Goal: Navigation & Orientation: Go to known website

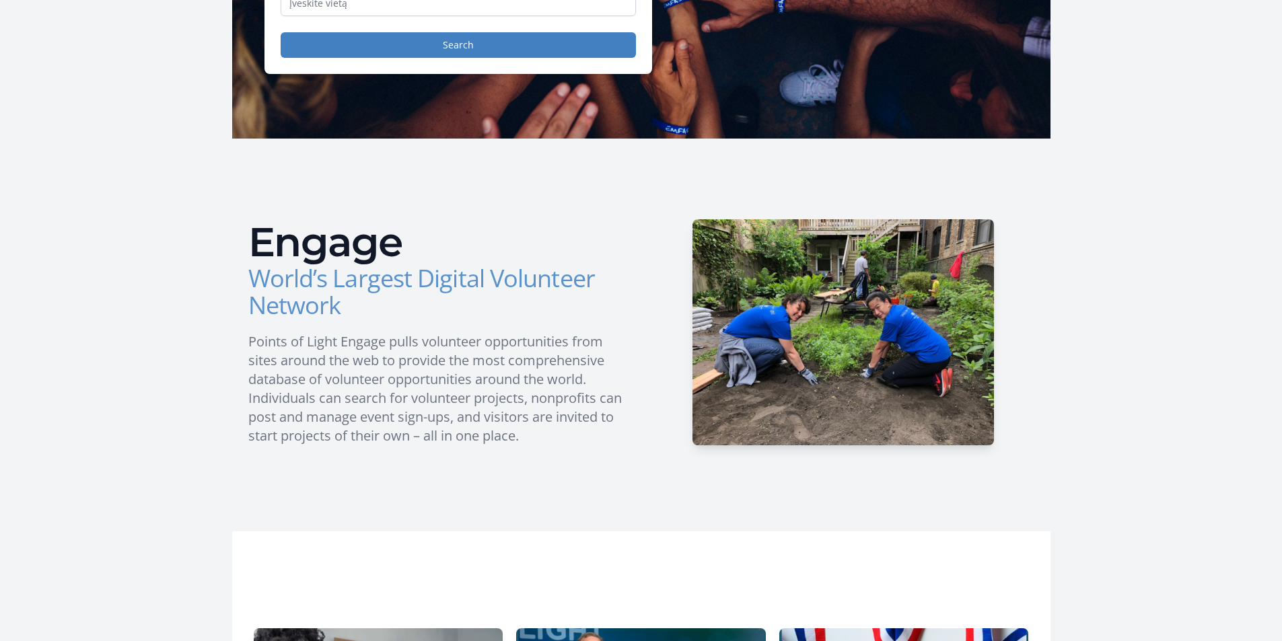
scroll to position [404, 0]
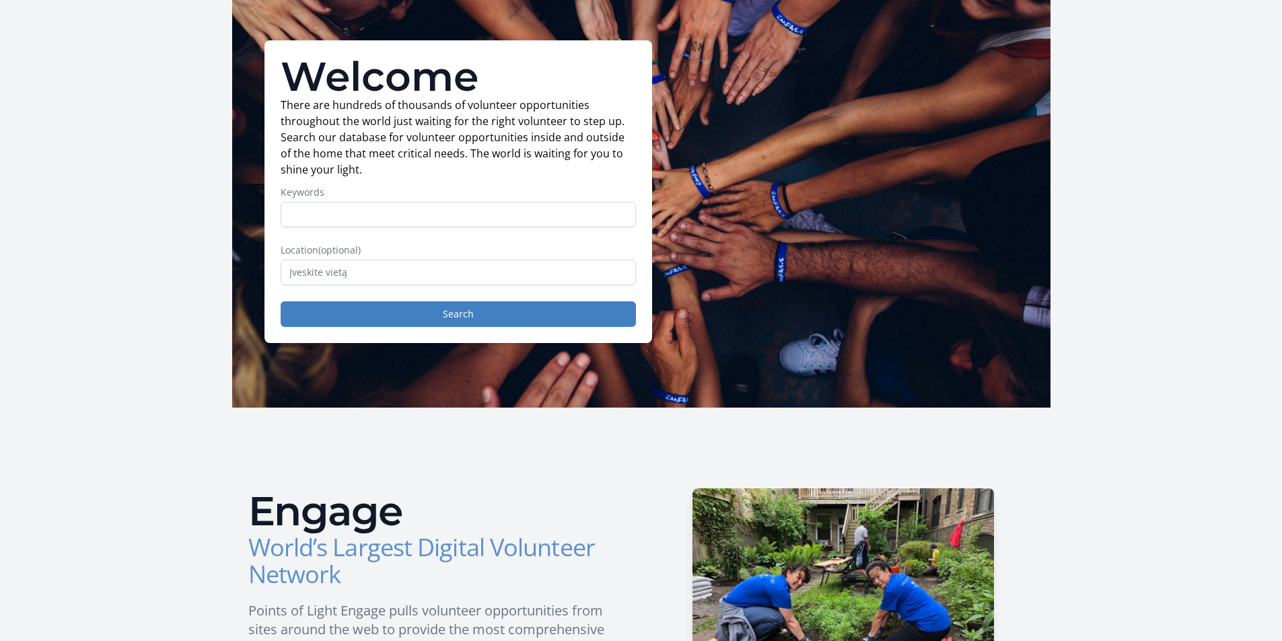
scroll to position [388, 0]
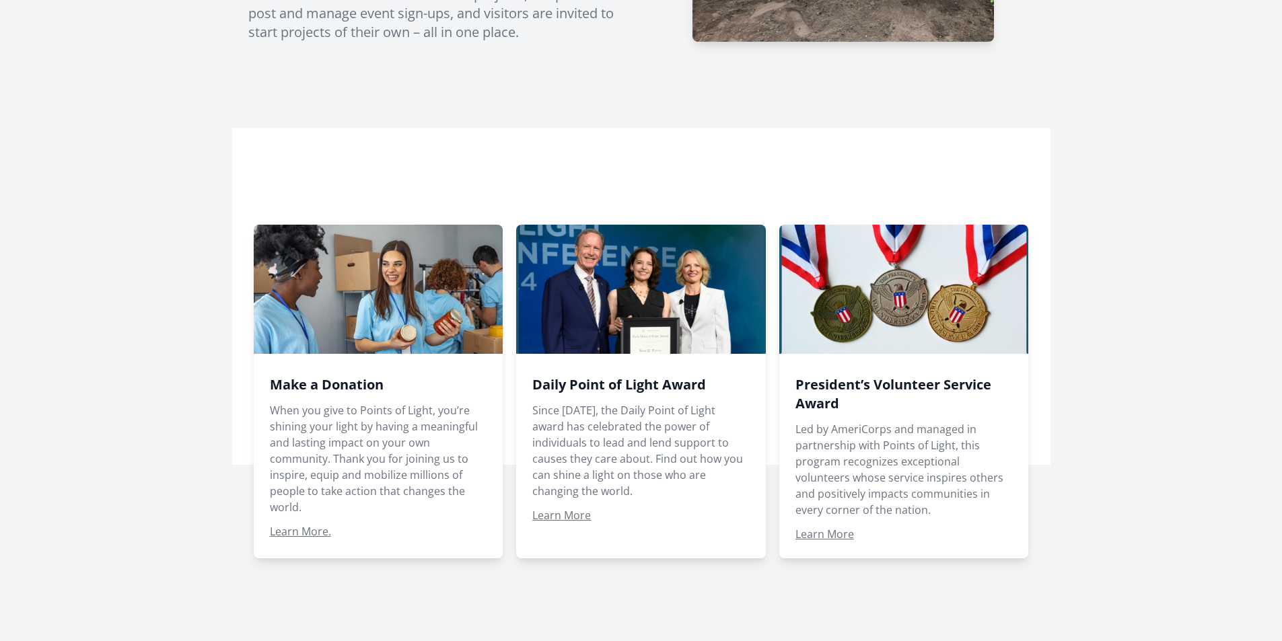
scroll to position [673, 0]
